Goal: Task Accomplishment & Management: Use online tool/utility

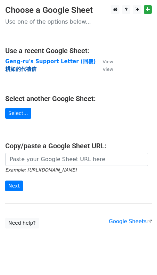
click at [28, 68] on strong "耕如的代禱信" at bounding box center [20, 69] width 31 height 6
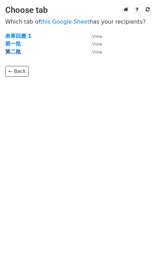
click at [17, 53] on strong "第二批" at bounding box center [13, 52] width 16 height 6
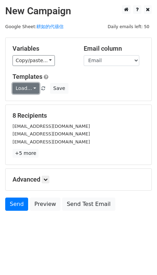
click at [33, 91] on link "Load..." at bounding box center [25, 88] width 27 height 11
click at [38, 53] on div "Variables Copy/paste... {{First name}} {{Last Name}} {{Email}}" at bounding box center [42, 55] width 71 height 21
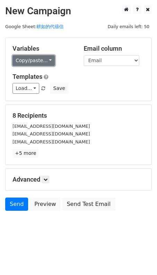
click at [38, 64] on link "Copy/paste..." at bounding box center [33, 60] width 42 height 11
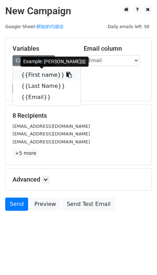
click at [35, 74] on link "{{First name}}" at bounding box center [47, 74] width 68 height 11
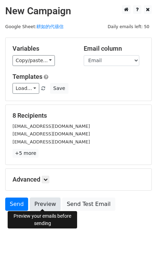
click at [44, 203] on link "Preview" at bounding box center [45, 203] width 31 height 13
click at [39, 204] on link "Preview" at bounding box center [45, 203] width 31 height 13
click at [46, 200] on link "Preview" at bounding box center [45, 203] width 31 height 13
click at [44, 202] on link "Preview" at bounding box center [45, 203] width 31 height 13
click at [45, 200] on link "Preview" at bounding box center [45, 203] width 31 height 13
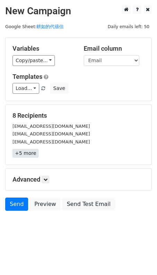
click at [29, 150] on link "+5 more" at bounding box center [25, 153] width 26 height 9
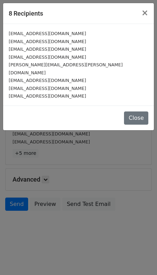
click at [39, 138] on div "8 Recipients × chc3987@gmail.com sumotu212@gmail.com joeyyeh115@gmail.com fy102…" at bounding box center [78, 137] width 157 height 275
